Goal: Task Accomplishment & Management: Use online tool/utility

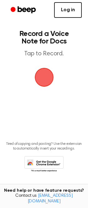
click at [74, 7] on link "Log in" at bounding box center [68, 10] width 28 height 16
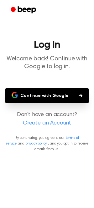
click at [24, 92] on button "Continue with Google" at bounding box center [46, 95] width 83 height 15
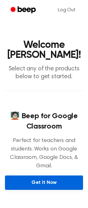
click at [28, 161] on link "Get It Now" at bounding box center [44, 182] width 78 height 14
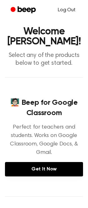
scroll to position [35, 0]
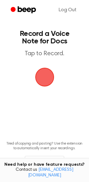
click at [50, 75] on span "button" at bounding box center [44, 76] width 29 height 29
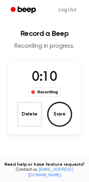
drag, startPoint x: 57, startPoint y: 113, endPoint x: 22, endPoint y: 129, distance: 38.9
click at [57, 113] on button "Save" at bounding box center [59, 114] width 25 height 25
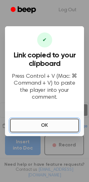
click at [46, 122] on button "OK" at bounding box center [44, 126] width 69 height 14
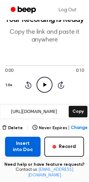
scroll to position [31, 0]
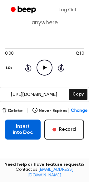
click at [17, 132] on button "Insert into Doc" at bounding box center [23, 130] width 36 height 20
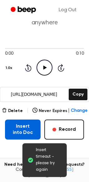
click at [18, 126] on button "Insert into Doc" at bounding box center [23, 130] width 36 height 20
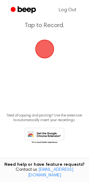
scroll to position [28, 0]
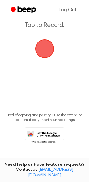
click at [44, 133] on icon at bounding box center [46, 137] width 29 height 11
